Goal: Task Accomplishment & Management: Manage account settings

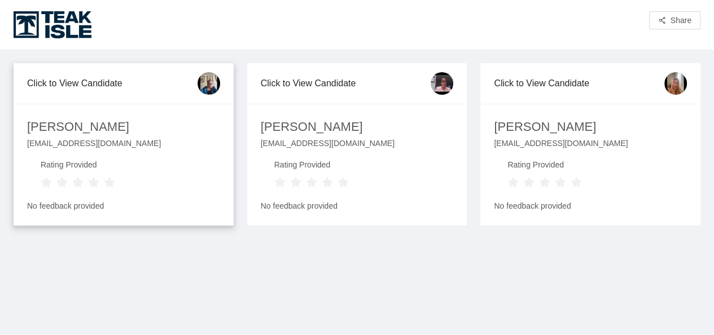
click at [86, 147] on div "[EMAIL_ADDRESS][DOMAIN_NAME]" at bounding box center [123, 147] width 193 height 21
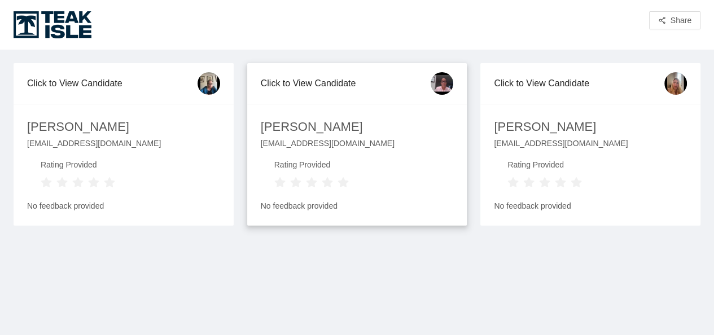
click at [316, 131] on div "[PERSON_NAME]" at bounding box center [312, 127] width 102 height 20
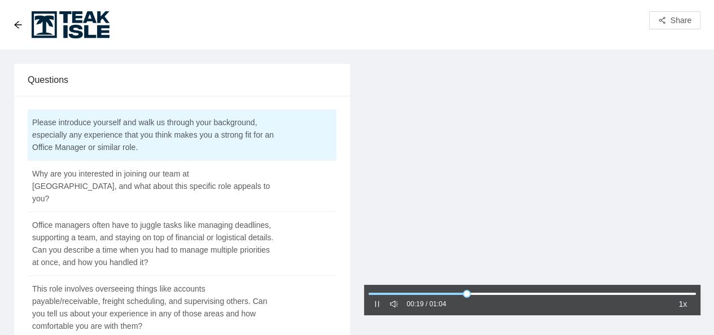
click at [559, 210] on div at bounding box center [532, 175] width 337 height 224
click at [21, 20] on icon "arrow-left" at bounding box center [18, 24] width 9 height 9
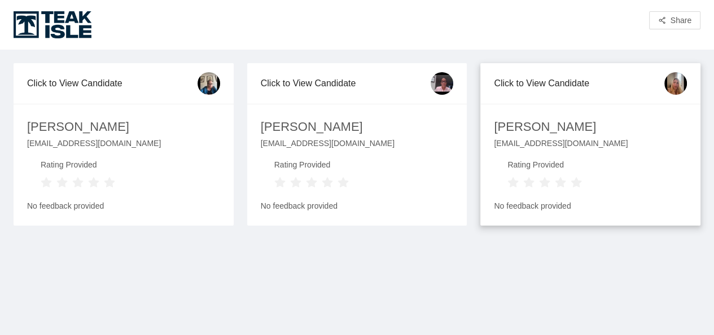
click at [544, 132] on div "[PERSON_NAME]" at bounding box center [545, 127] width 102 height 20
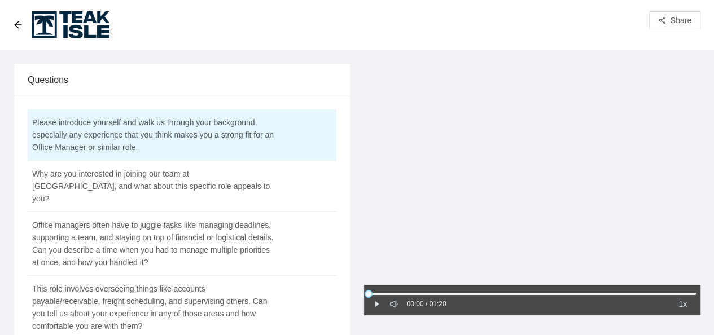
click at [377, 303] on icon "caret-right" at bounding box center [377, 304] width 8 height 8
click at [411, 213] on div at bounding box center [532, 175] width 337 height 224
click at [376, 303] on icon "caret-right" at bounding box center [377, 305] width 3 height 6
click at [488, 172] on div at bounding box center [532, 175] width 337 height 224
click at [14, 28] on icon "arrow-left" at bounding box center [18, 24] width 9 height 9
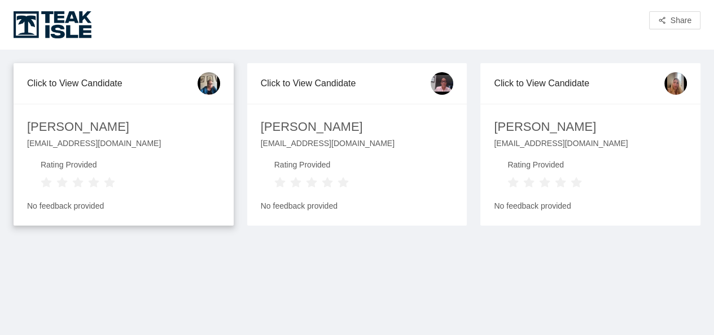
click at [84, 136] on div "[PERSON_NAME]" at bounding box center [78, 127] width 102 height 20
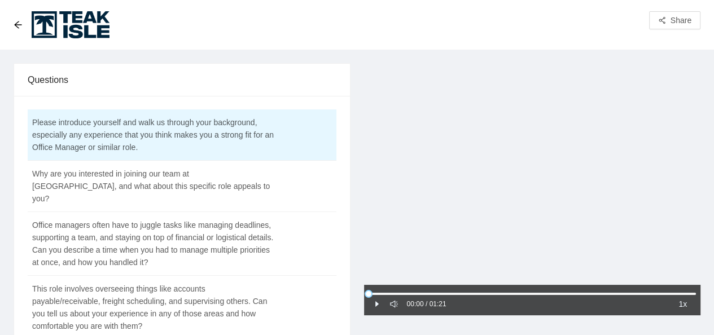
click at [374, 303] on icon "caret-right" at bounding box center [377, 304] width 8 height 8
click at [377, 303] on icon "pause" at bounding box center [377, 304] width 8 height 8
